Goal: Task Accomplishment & Management: Manage account settings

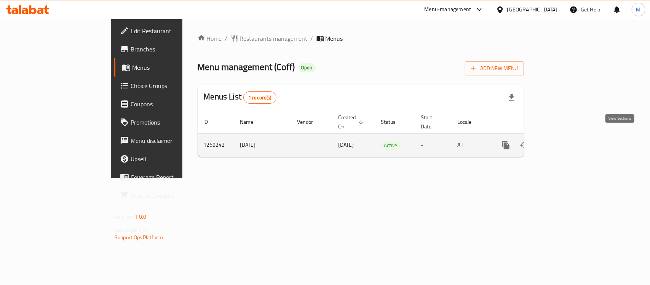
click at [564, 142] on icon "enhanced table" at bounding box center [561, 145] width 7 height 7
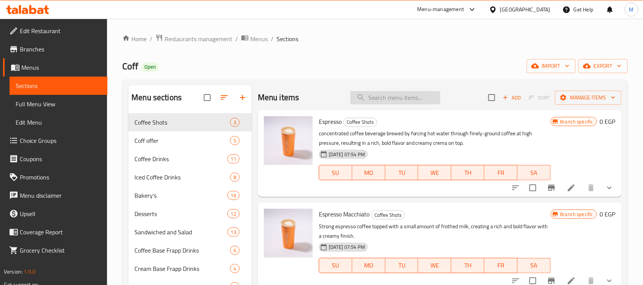
click at [390, 101] on input "search" at bounding box center [395, 97] width 90 height 13
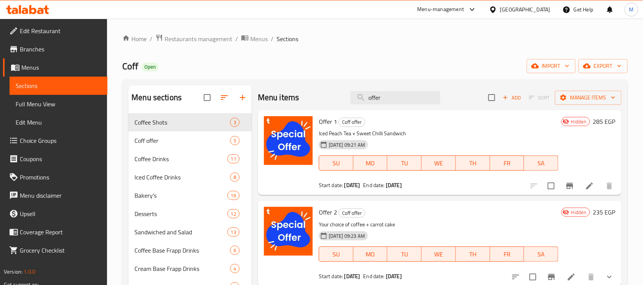
type input "offer"
click at [199, 43] on span "Restaurants management" at bounding box center [199, 38] width 68 height 9
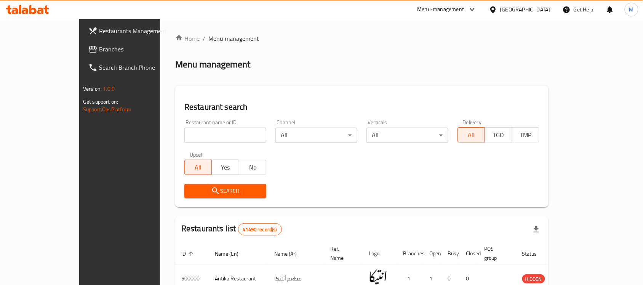
drag, startPoint x: 185, startPoint y: 135, endPoint x: 184, endPoint y: 140, distance: 4.8
click at [185, 136] on input "search" at bounding box center [225, 135] width 82 height 15
paste input "666582"
type input "666582"
click at [184, 197] on button "Search" at bounding box center [225, 191] width 82 height 14
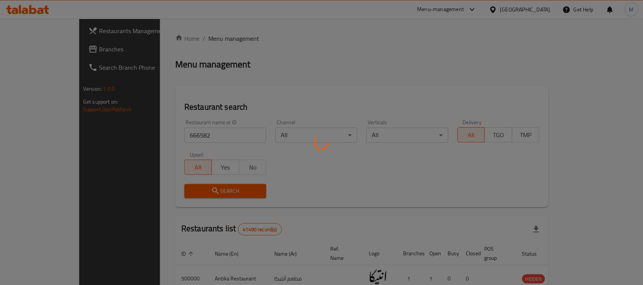
click at [151, 193] on div at bounding box center [321, 142] width 643 height 285
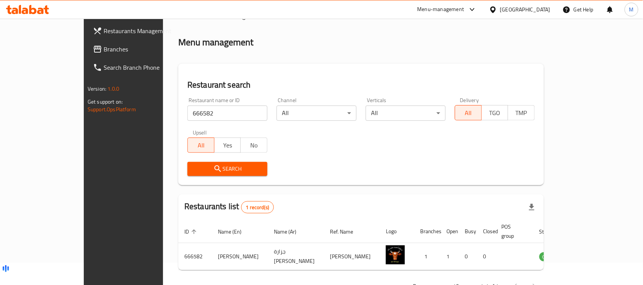
scroll to position [40, 0]
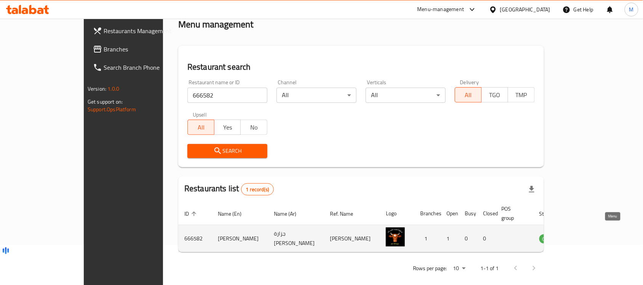
click at [593, 234] on link "enhanced table" at bounding box center [586, 238] width 14 height 9
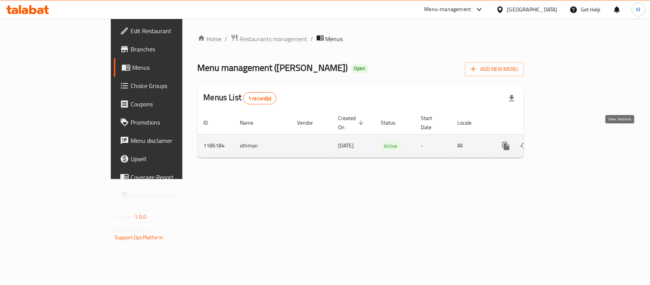
click at [566, 141] on icon "enhanced table" at bounding box center [560, 145] width 9 height 9
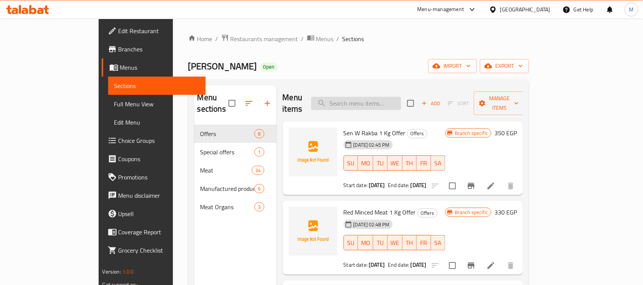
click at [401, 98] on input "search" at bounding box center [356, 103] width 90 height 13
paste input "لحمه خضار"
type input "لحمه خضار"
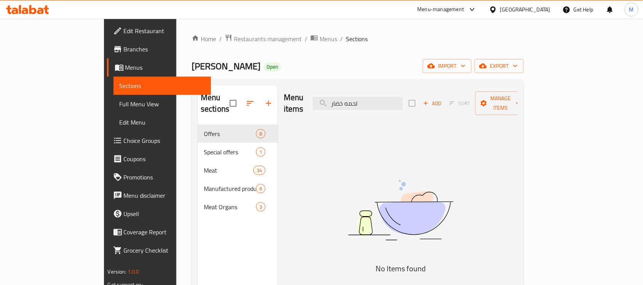
drag, startPoint x: 416, startPoint y: 103, endPoint x: 299, endPoint y: 112, distance: 116.9
click at [334, 109] on div "Menu items لحمه خضار Add Sort Manage items" at bounding box center [401, 103] width 234 height 36
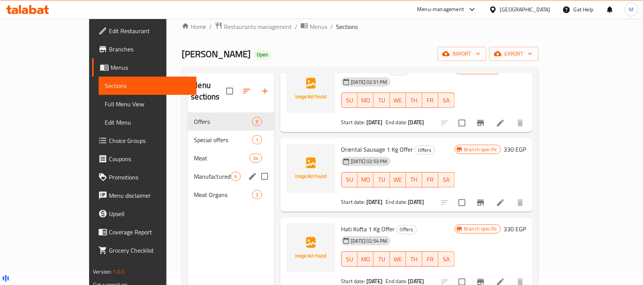
scroll to position [12, 0]
click at [194, 136] on span "Special offers" at bounding box center [212, 140] width 37 height 9
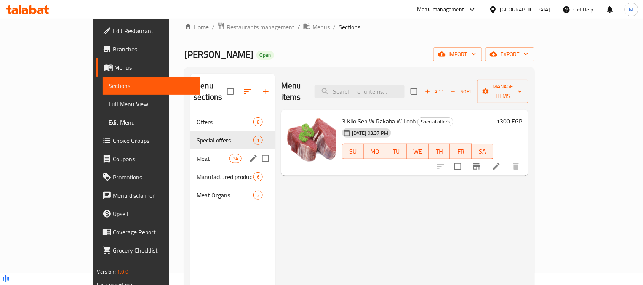
click at [197, 154] on span "Meat" at bounding box center [213, 158] width 32 height 9
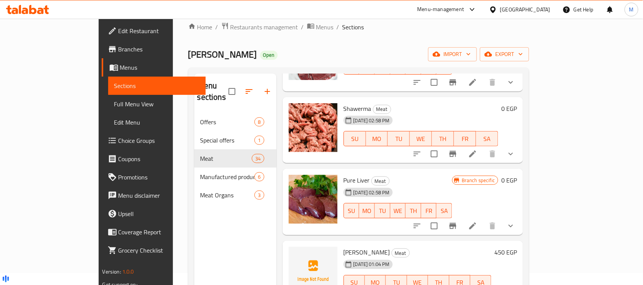
scroll to position [2213, 0]
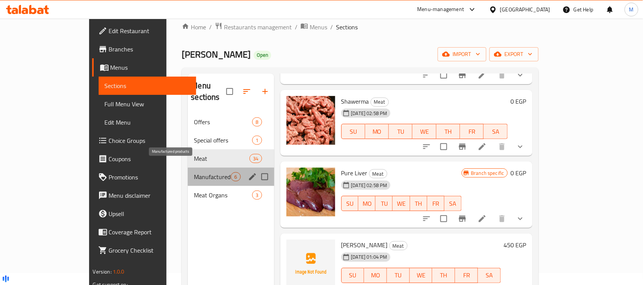
click at [194, 172] on span "Manufactured products" at bounding box center [212, 176] width 37 height 9
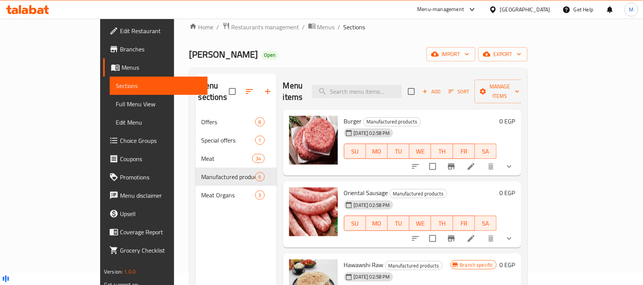
click at [394, 85] on input "search" at bounding box center [357, 91] width 90 height 13
paste input "Vegetable Meat"
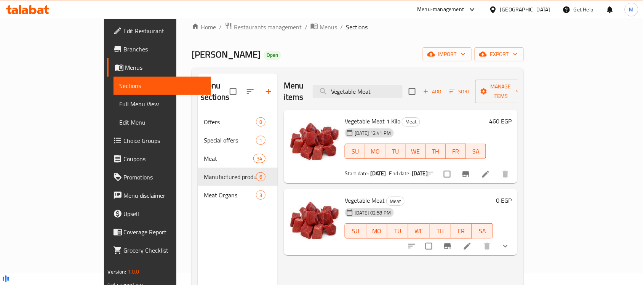
type input "Vegetable Meat"
click at [510, 241] on icon "show more" at bounding box center [505, 245] width 9 height 9
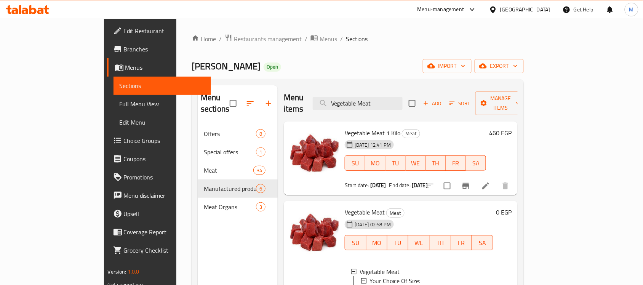
click at [529, 19] on div at bounding box center [321, 19] width 643 height 0
click at [526, 16] on div "[GEOGRAPHIC_DATA]" at bounding box center [520, 9] width 74 height 18
click at [497, 10] on icon at bounding box center [493, 10] width 8 height 8
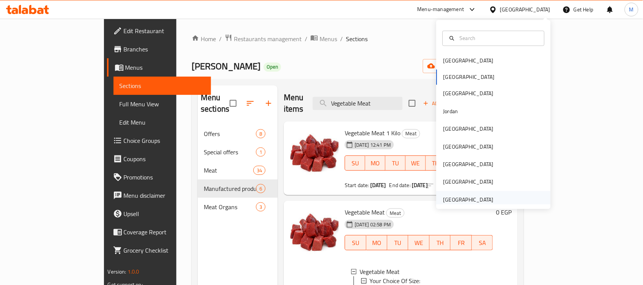
click at [454, 196] on div "[GEOGRAPHIC_DATA]" at bounding box center [468, 199] width 50 height 8
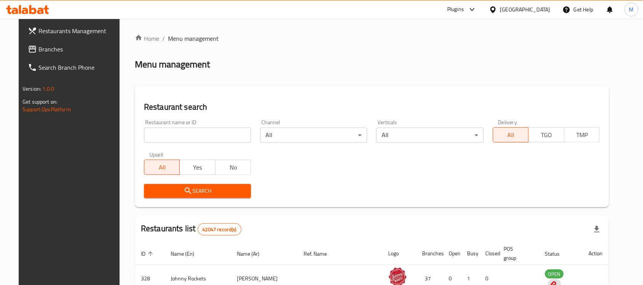
click at [38, 53] on span "Branches" at bounding box center [79, 49] width 82 height 9
